Goal: Navigation & Orientation: Find specific page/section

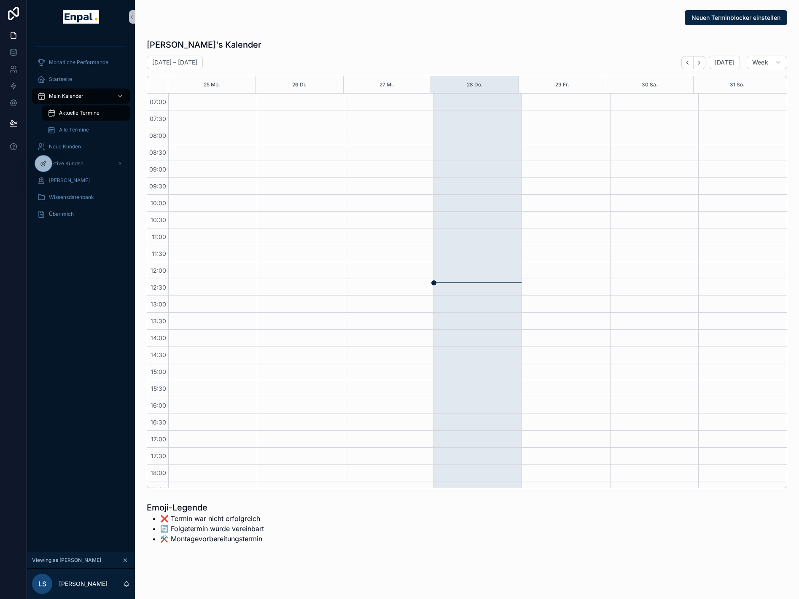
scroll to position [107, 0]
click at [67, 131] on span "Alle Termine" at bounding box center [74, 129] width 30 height 7
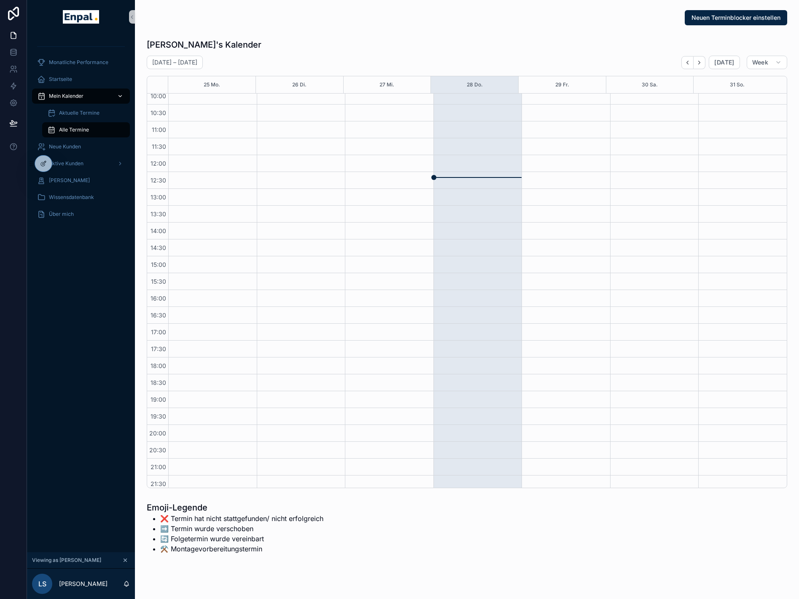
click at [62, 96] on span "Mein Kalender" at bounding box center [66, 96] width 35 height 7
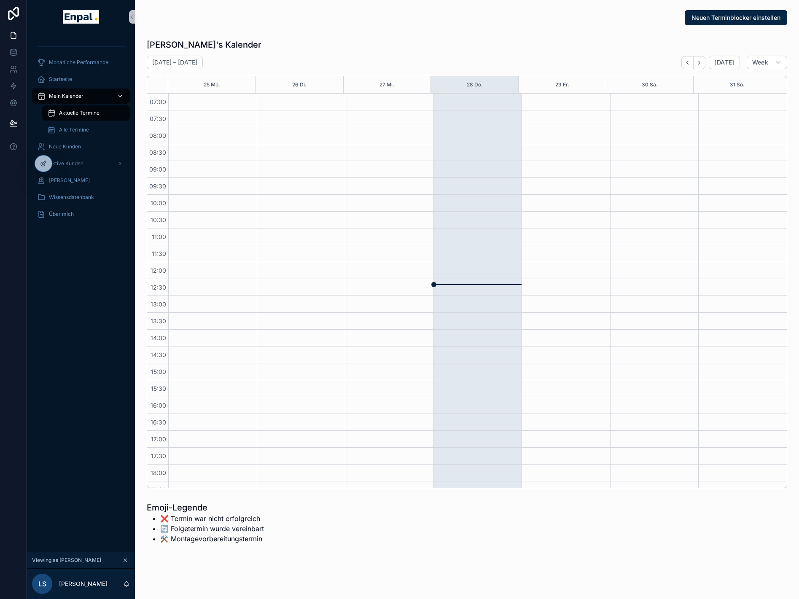
scroll to position [107, 0]
click at [74, 166] on span "Aktive Kunden" at bounding box center [66, 163] width 35 height 7
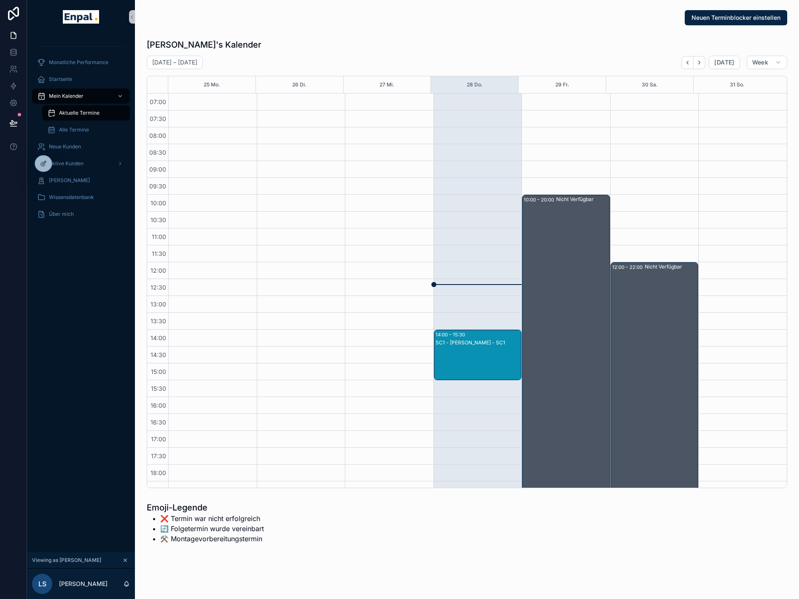
scroll to position [107, 0]
